Goal: Information Seeking & Learning: Learn about a topic

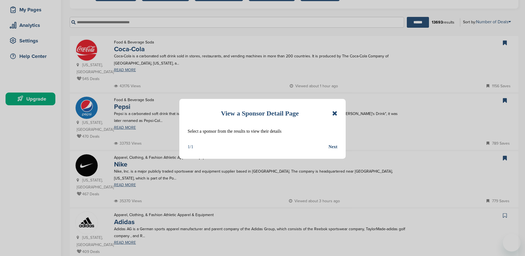
scroll to position [83, 0]
click at [333, 114] on icon at bounding box center [334, 113] width 5 height 7
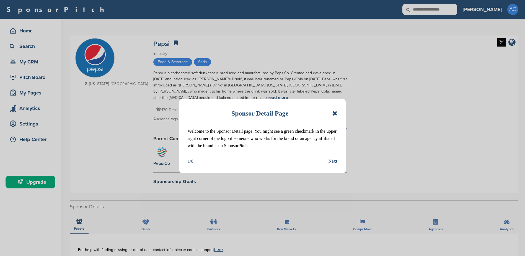
click at [335, 113] on icon at bounding box center [334, 113] width 5 height 7
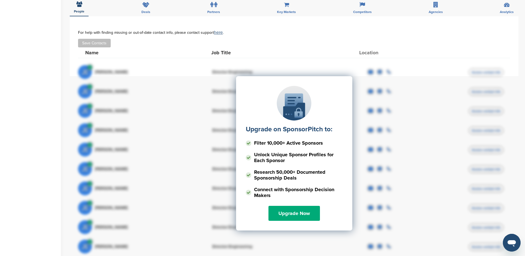
scroll to position [166, 0]
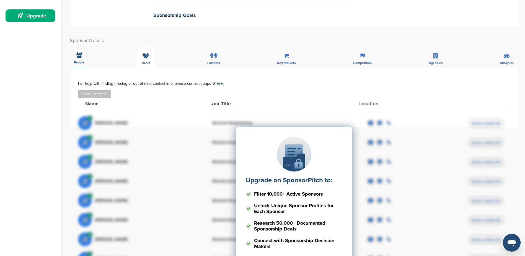
click at [145, 55] on icon at bounding box center [145, 56] width 7 height 6
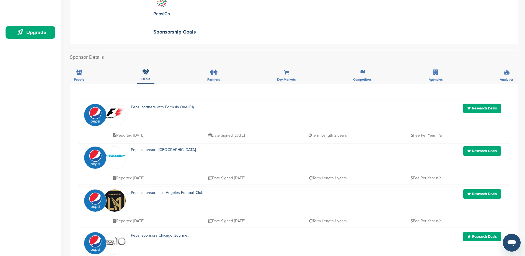
scroll to position [55, 0]
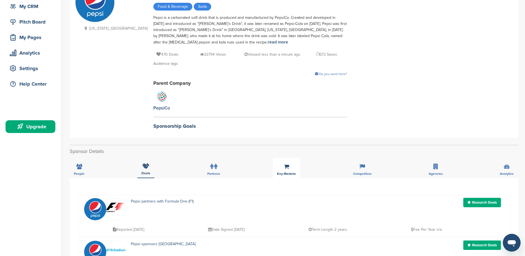
click at [286, 170] on div "Key Markets" at bounding box center [286, 167] width 27 height 20
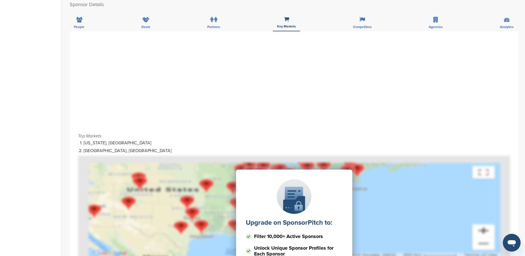
scroll to position [221, 0]
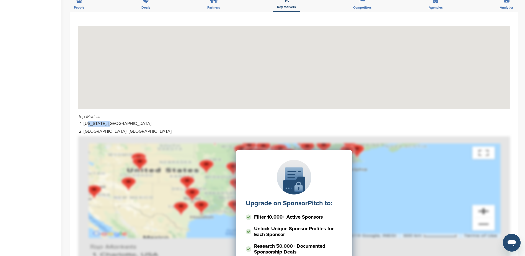
drag, startPoint x: 90, startPoint y: 123, endPoint x: 127, endPoint y: 119, distance: 37.5
click at [127, 119] on div "Top Markets [US_STATE], [GEOGRAPHIC_DATA] [GEOGRAPHIC_DATA], [GEOGRAPHIC_DATA] …" at bounding box center [294, 166] width 448 height 308
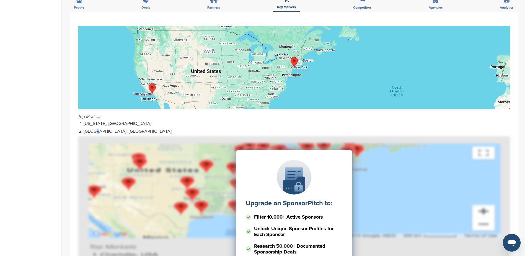
drag, startPoint x: 127, startPoint y: 119, endPoint x: 116, endPoint y: 127, distance: 14.1
click at [116, 127] on ol "[US_STATE], [GEOGRAPHIC_DATA] [GEOGRAPHIC_DATA], [GEOGRAPHIC_DATA]" at bounding box center [297, 128] width 426 height 14
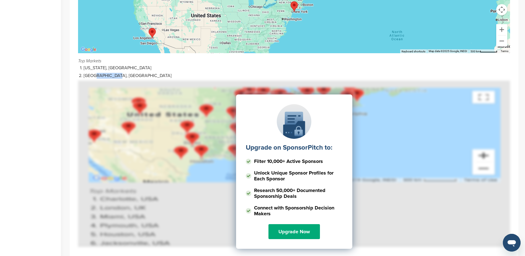
scroll to position [138, 0]
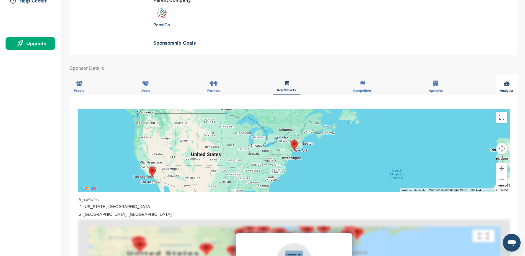
click at [511, 77] on div "Analytics" at bounding box center [506, 84] width 22 height 20
click at [503, 84] on div "Analytics" at bounding box center [506, 84] width 22 height 20
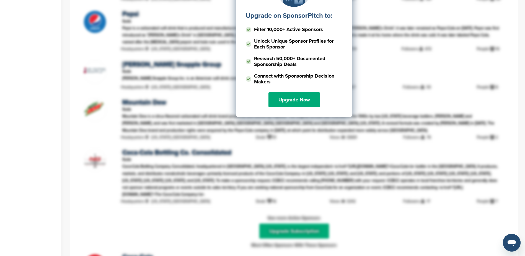
scroll to position [774, 0]
